Goal: Navigation & Orientation: Find specific page/section

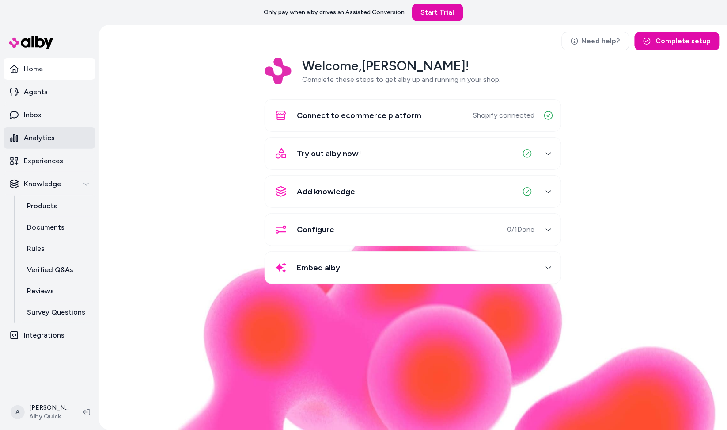
click at [93, 135] on link "Analytics" at bounding box center [50, 137] width 92 height 21
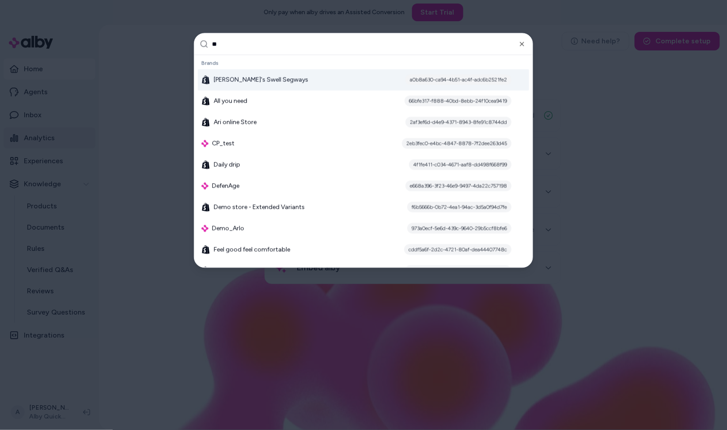
type input "***"
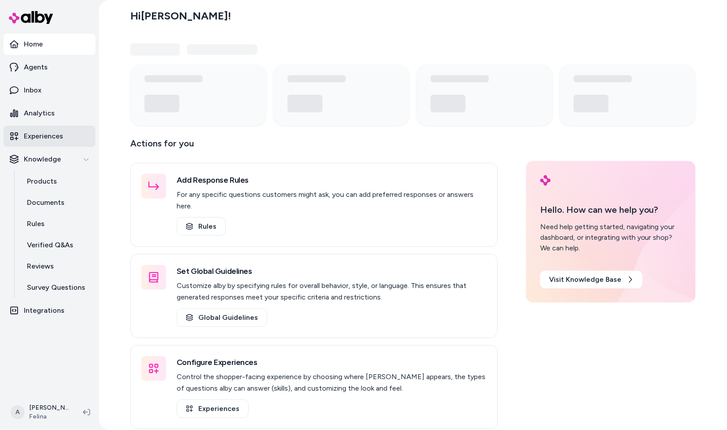
click at [62, 142] on link "Experiences" at bounding box center [50, 136] width 92 height 21
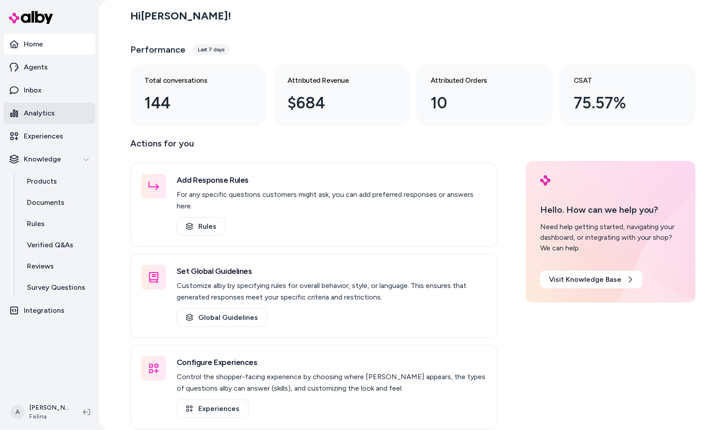
click at [62, 115] on link "Analytics" at bounding box center [50, 113] width 92 height 21
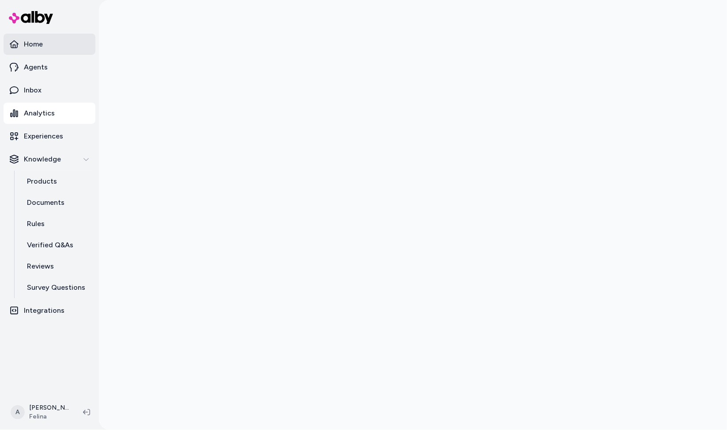
click at [37, 43] on p "Home" at bounding box center [33, 44] width 19 height 11
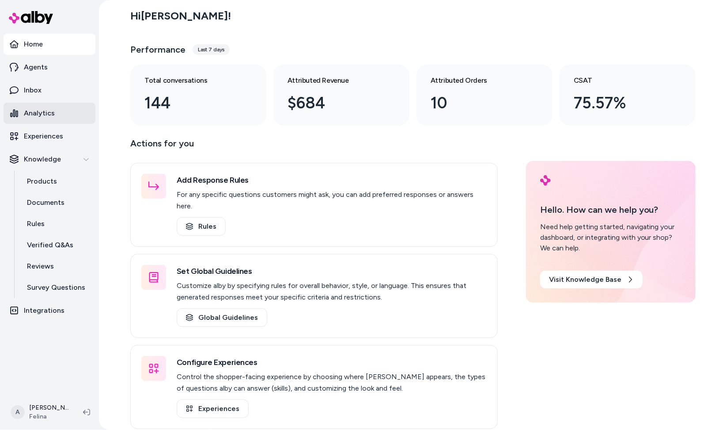
click at [51, 107] on link "Analytics" at bounding box center [50, 113] width 92 height 21
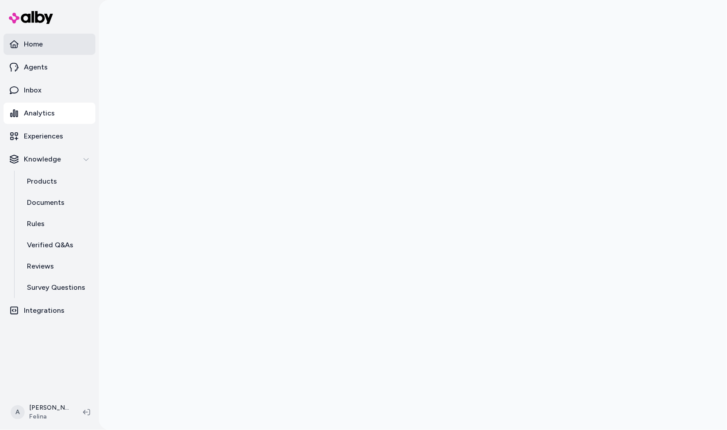
click at [71, 47] on link "Home" at bounding box center [50, 44] width 92 height 21
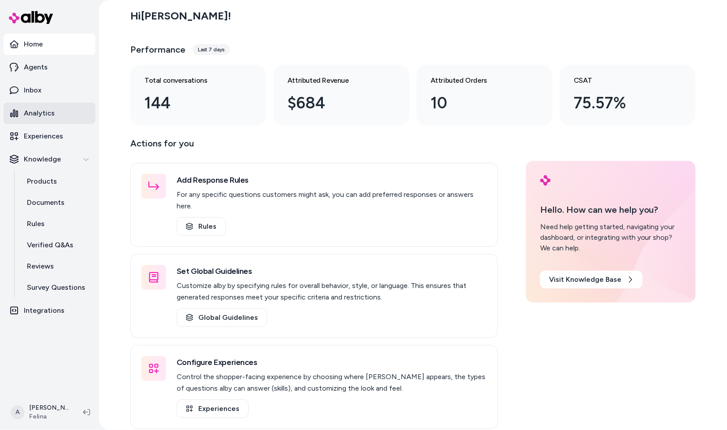
click at [63, 103] on link "Analytics" at bounding box center [50, 113] width 92 height 21
